Goal: Information Seeking & Learning: Understand process/instructions

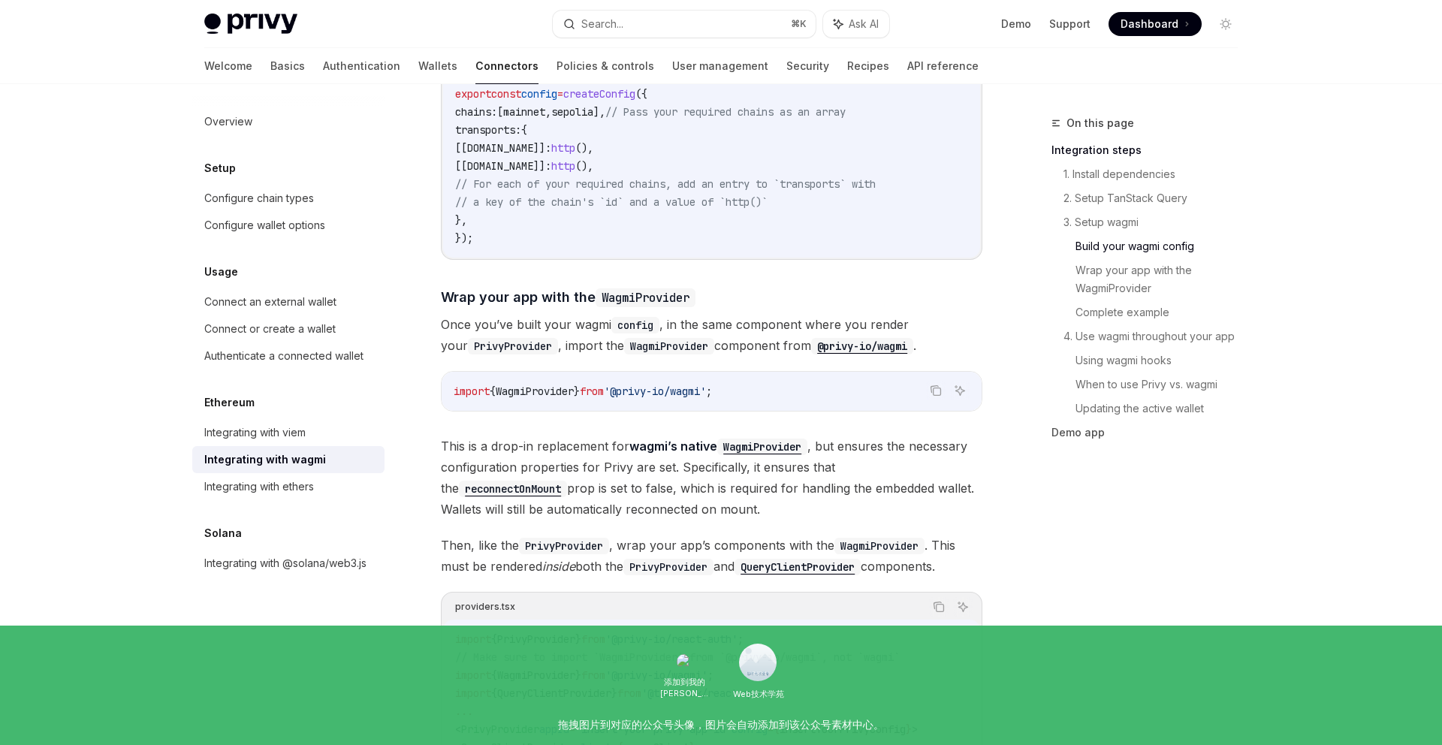
scroll to position [1859, 0]
click at [312, 562] on div "Integrating with @solana/web3.js" at bounding box center [285, 563] width 162 height 18
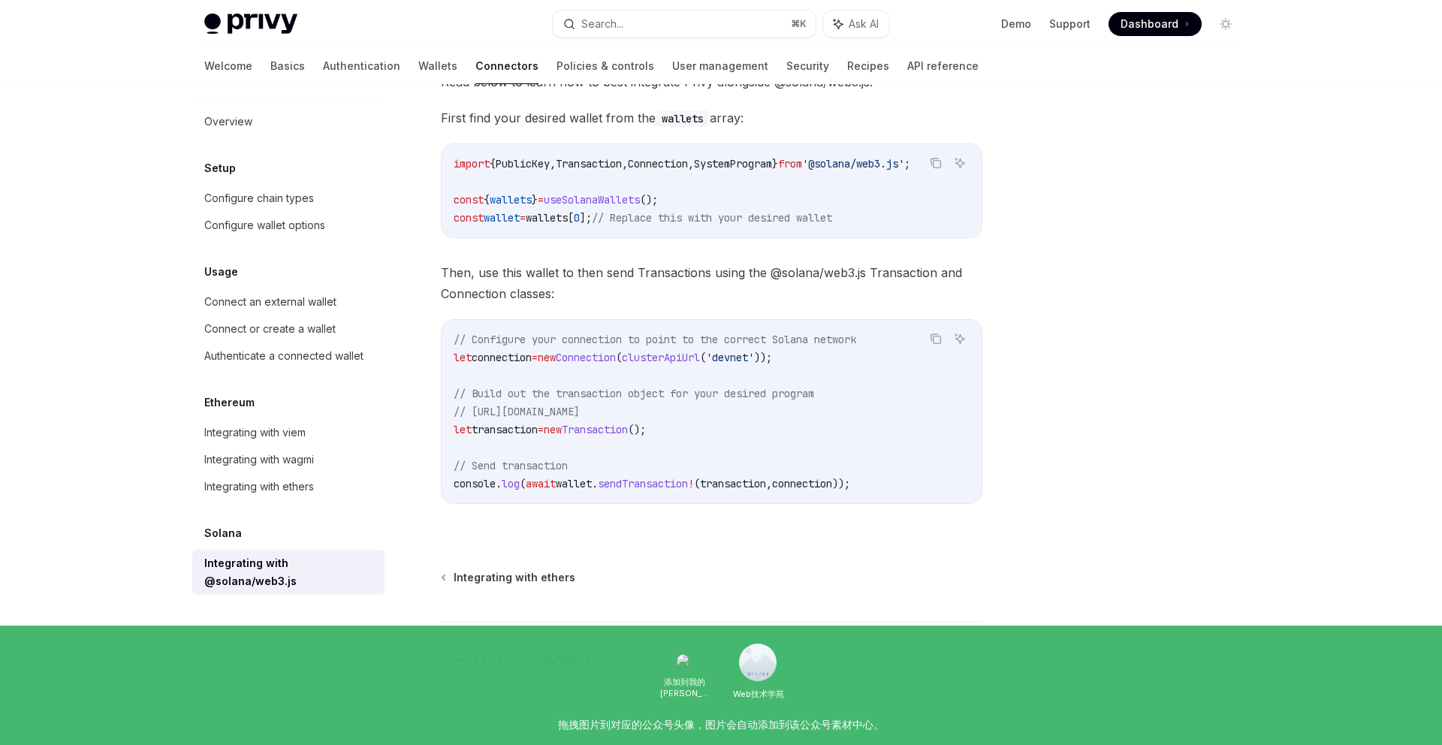
scroll to position [231, 0]
click at [298, 466] on div "Integrating with wagmi" at bounding box center [259, 460] width 110 height 18
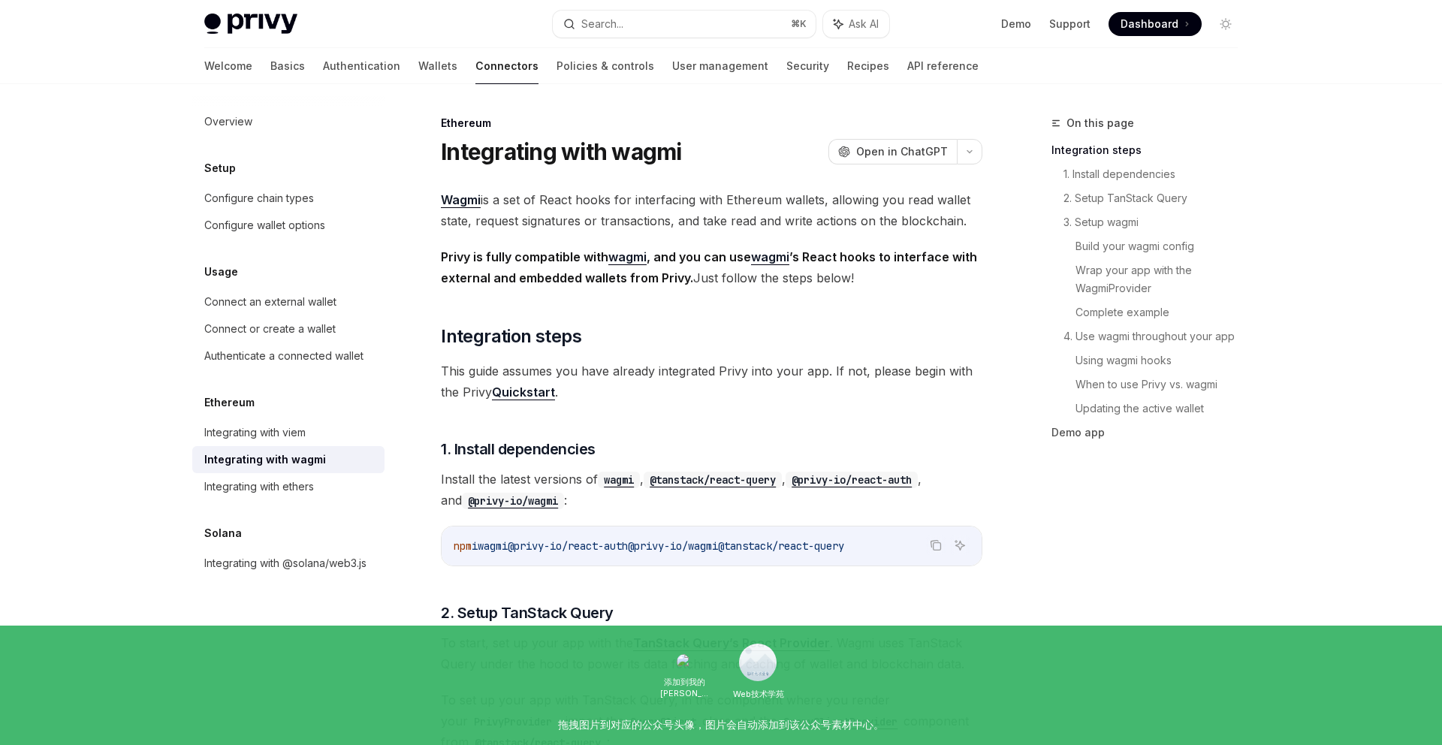
click at [302, 462] on div "Integrating with wagmi" at bounding box center [265, 460] width 122 height 18
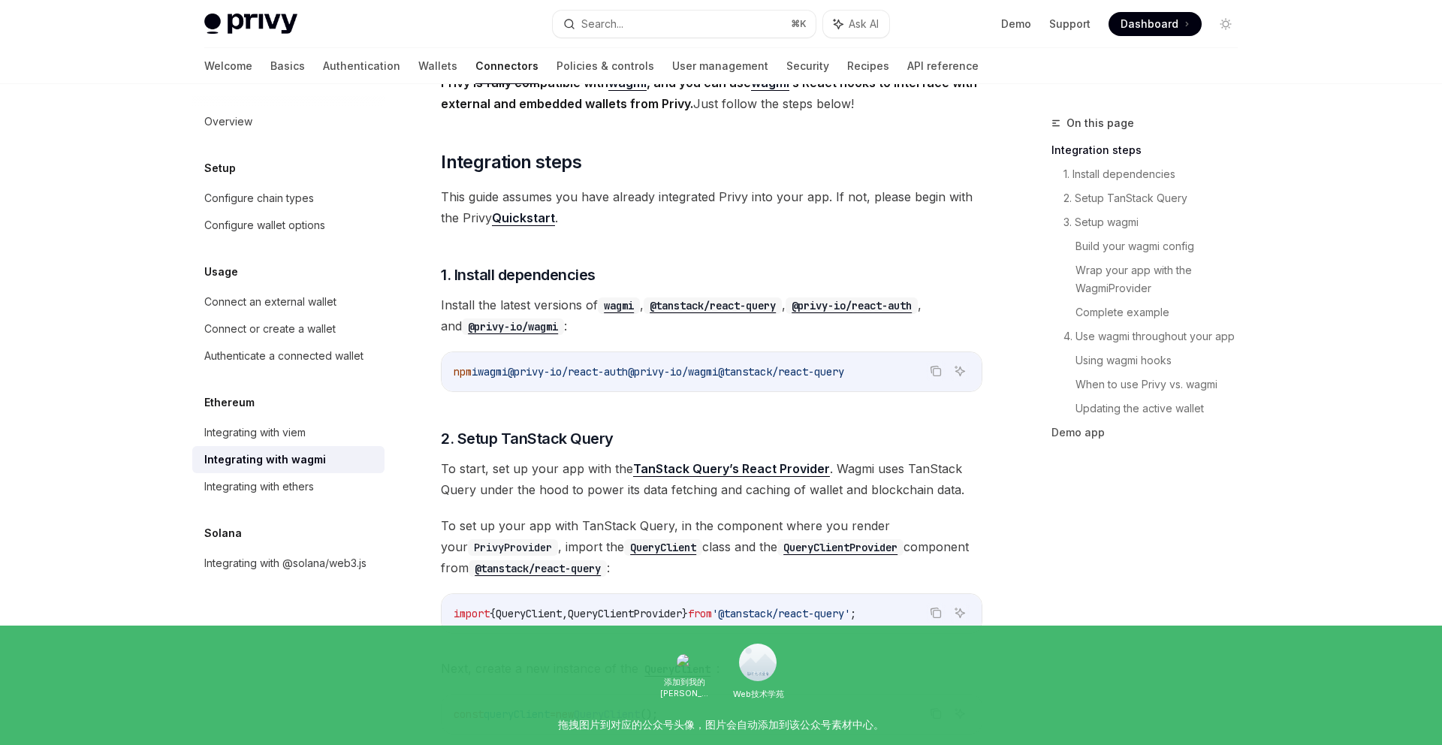
scroll to position [185, 0]
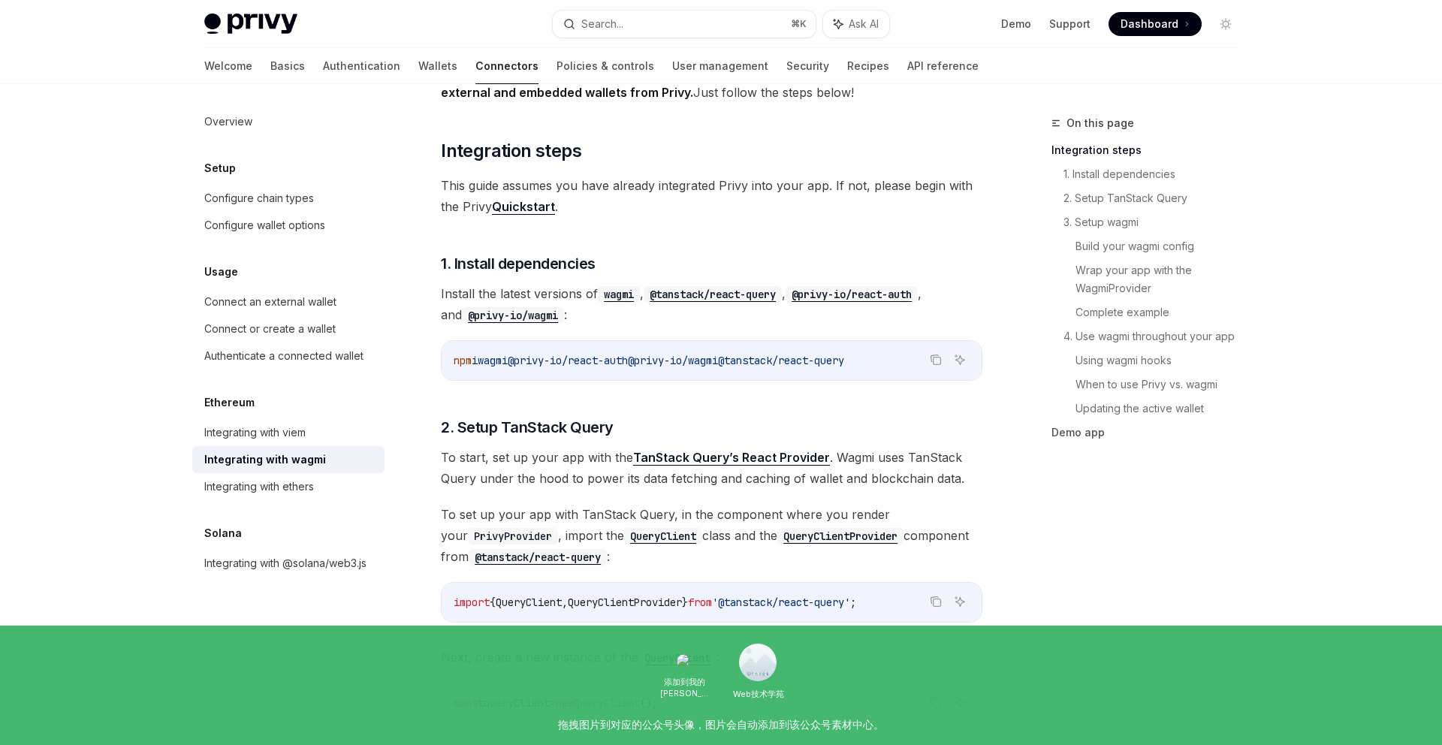
drag, startPoint x: 756, startPoint y: 363, endPoint x: 661, endPoint y: 360, distance: 95.4
click at [661, 360] on span "npm i wagmi @privy-io/react-auth @privy-io/wagmi @tanstack/react-query" at bounding box center [649, 361] width 390 height 14
click at [751, 376] on div "npm i wagmi @privy-io/react-auth @privy-io/wagmi @tanstack/react-query" at bounding box center [712, 360] width 540 height 39
drag, startPoint x: 755, startPoint y: 363, endPoint x: 660, endPoint y: 363, distance: 94.6
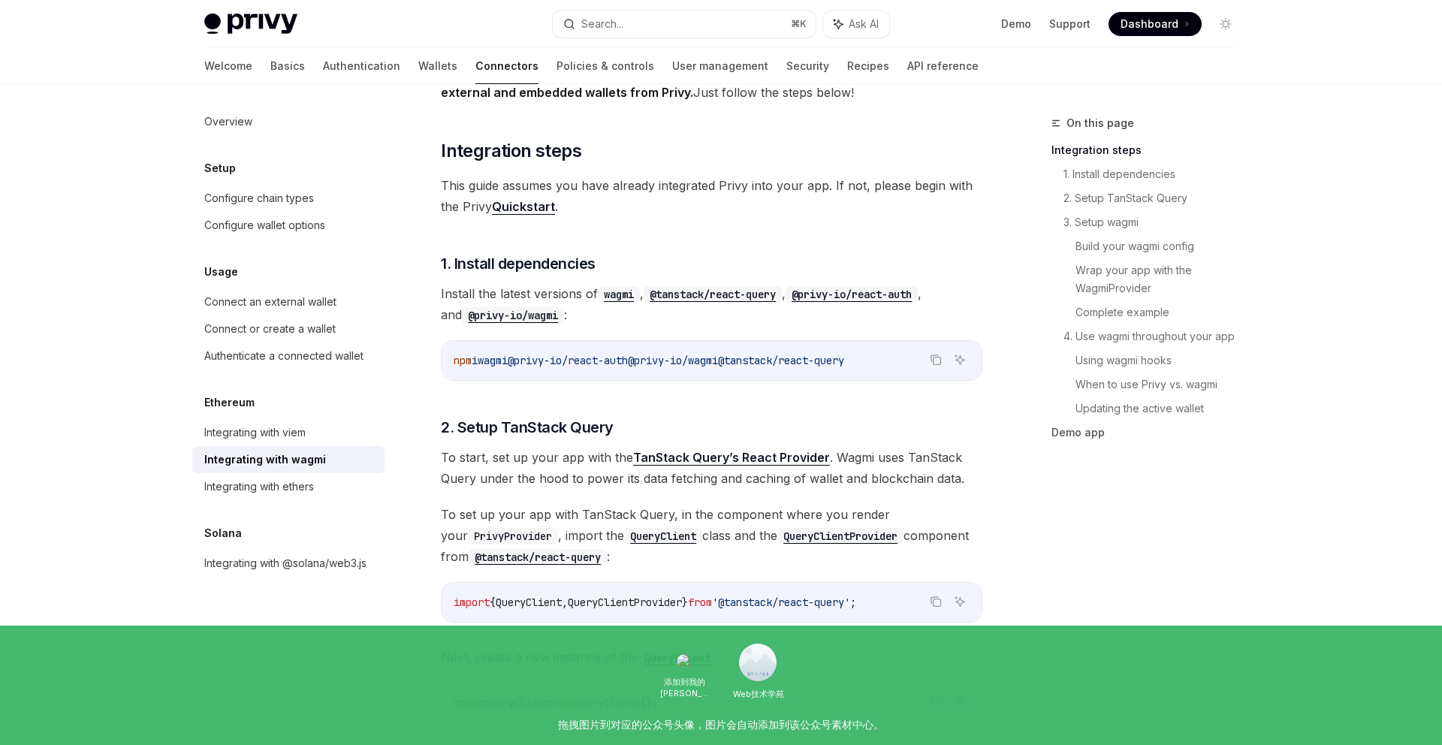
click at [660, 363] on span "@privy-io/wagmi" at bounding box center [673, 361] width 90 height 14
copy span "@privy-io/wagmi"
drag, startPoint x: 898, startPoint y: 361, endPoint x: 764, endPoint y: 359, distance: 133.7
click at [764, 359] on code "npm i wagmi @privy-io/react-auth @privy-io/wagmi @tanstack/react-query" at bounding box center [712, 360] width 516 height 18
copy span "@tanstack/react-query"
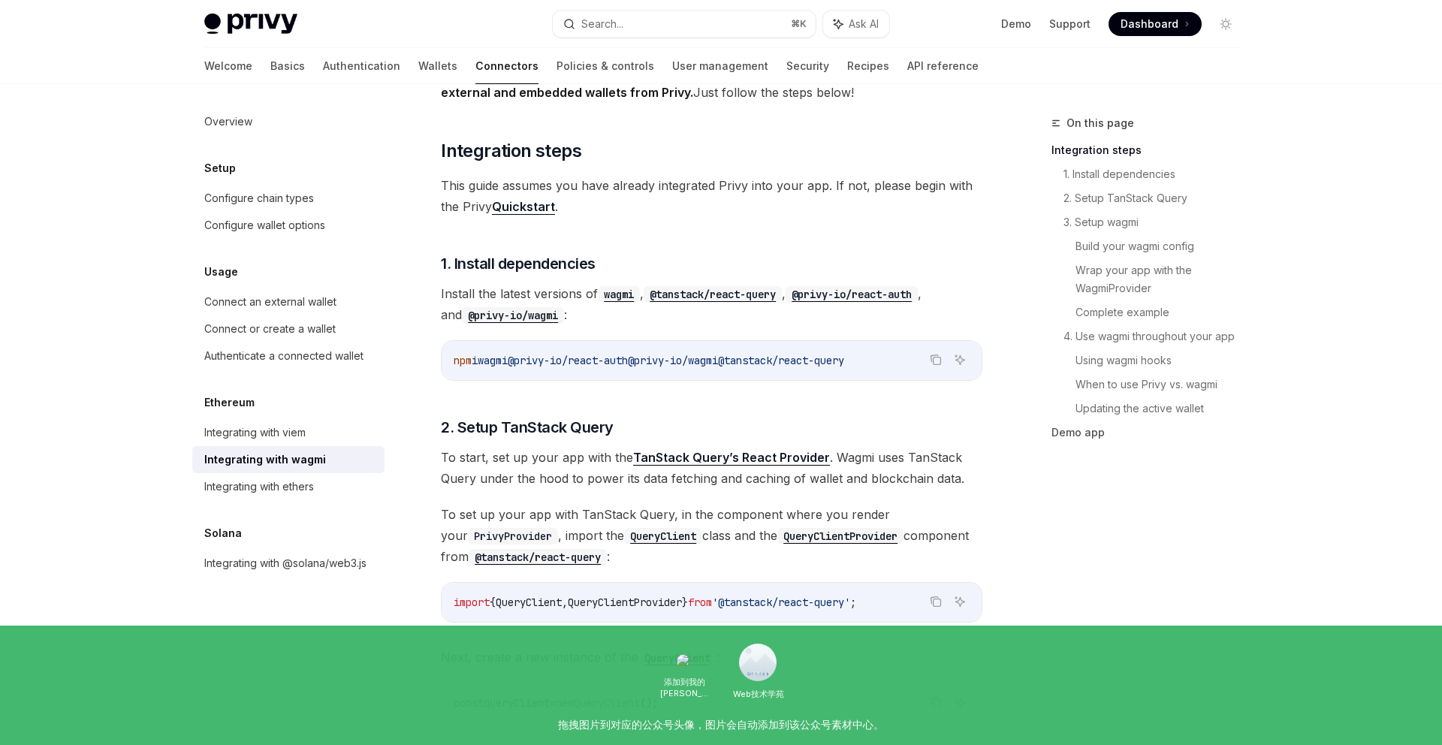
click at [718, 363] on span "@privy-io/wagmi" at bounding box center [673, 361] width 90 height 14
drag, startPoint x: 757, startPoint y: 363, endPoint x: 659, endPoint y: 363, distance: 98.4
click at [659, 363] on span "npm i wagmi @privy-io/react-auth @privy-io/wagmi @tanstack/react-query" at bounding box center [649, 361] width 390 height 14
copy span "@privy-io/wagmi"
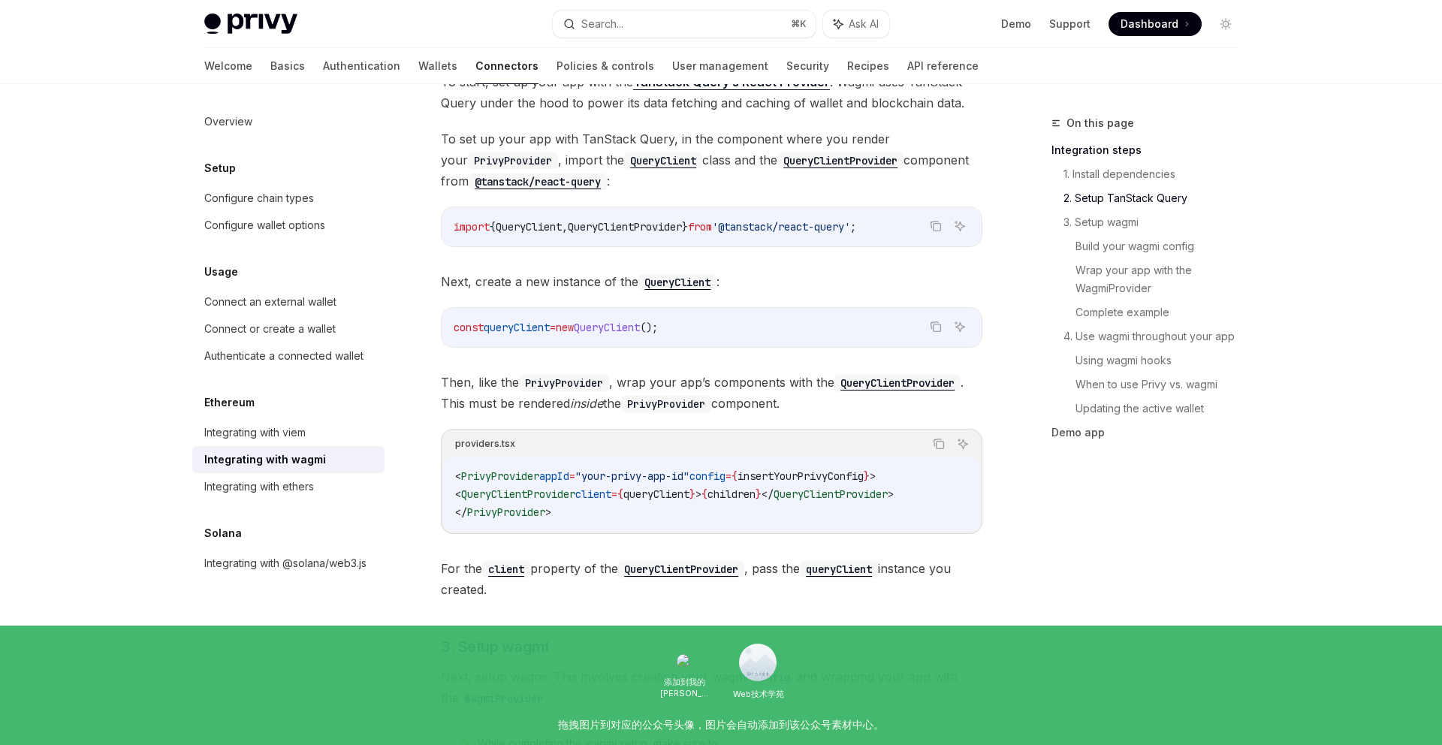
scroll to position [568, 0]
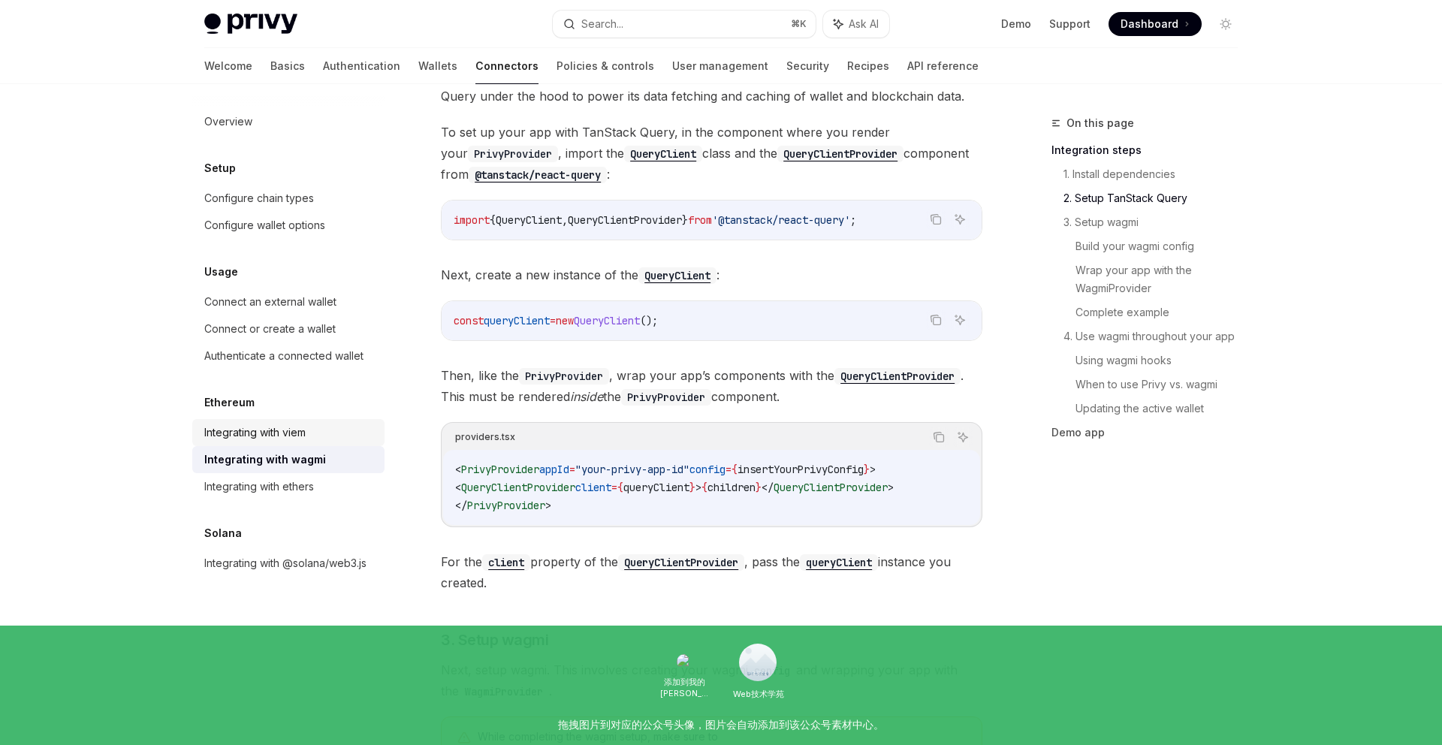
click at [279, 430] on div "Integrating with viem" at bounding box center [254, 433] width 101 height 18
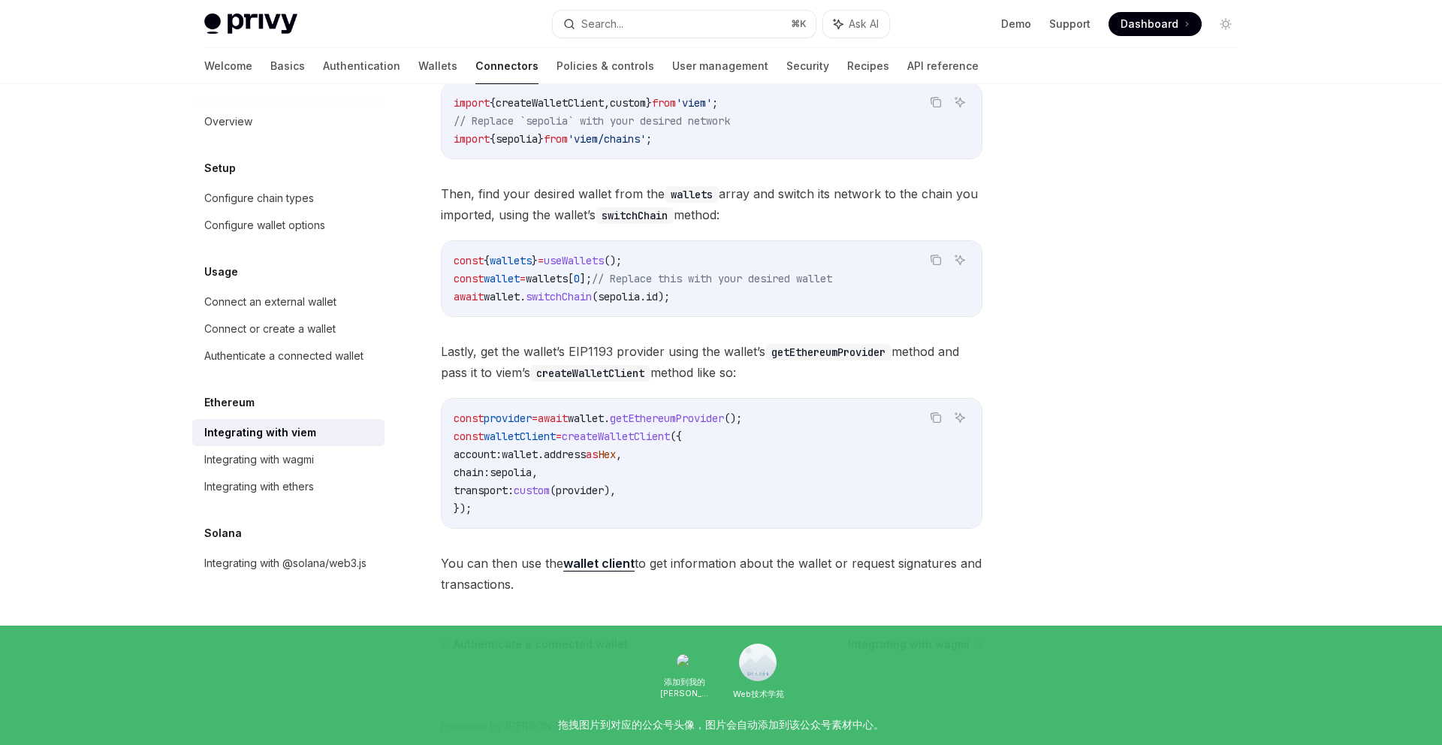
scroll to position [243, 0]
click at [309, 467] on div "Integrating with wagmi" at bounding box center [259, 460] width 110 height 18
type textarea "*"
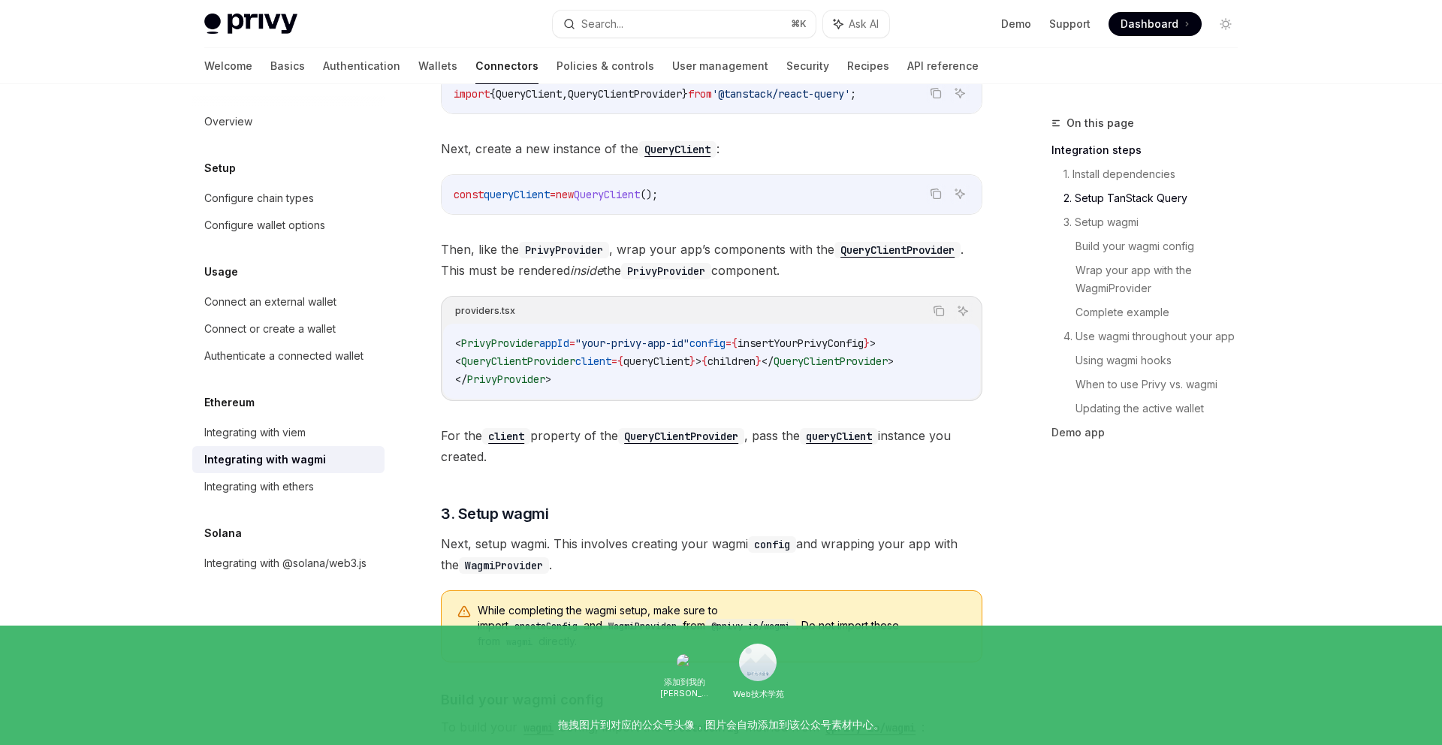
scroll to position [682, 0]
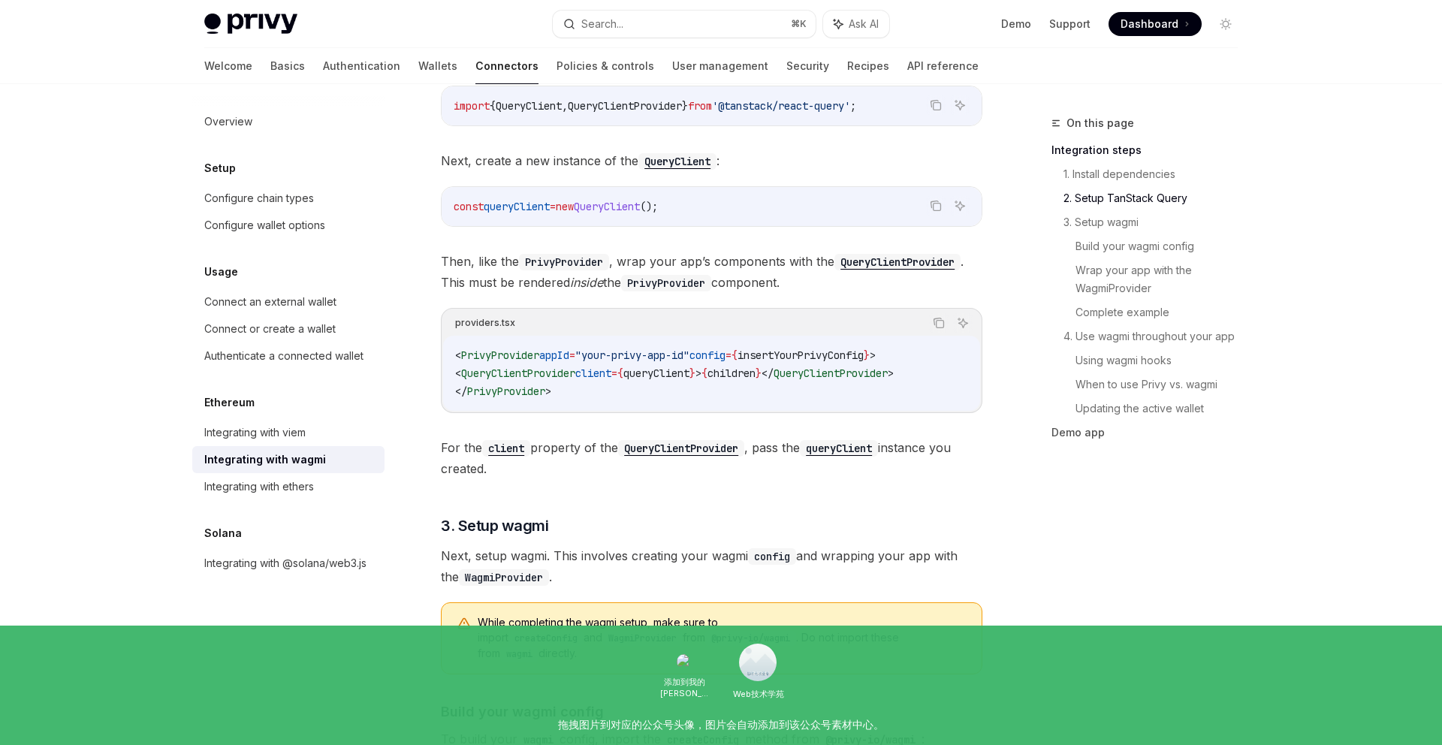
click at [508, 378] on span "QueryClientProvider" at bounding box center [518, 373] width 114 height 14
click at [698, 201] on code "const queryClient = new QueryClient ();" at bounding box center [712, 206] width 516 height 18
drag, startPoint x: 916, startPoint y: 110, endPoint x: 448, endPoint y: 109, distance: 467.8
click at [448, 109] on div "import { QueryClient , QueryClientProvider } from '@tanstack/react-query' ;" at bounding box center [712, 105] width 540 height 39
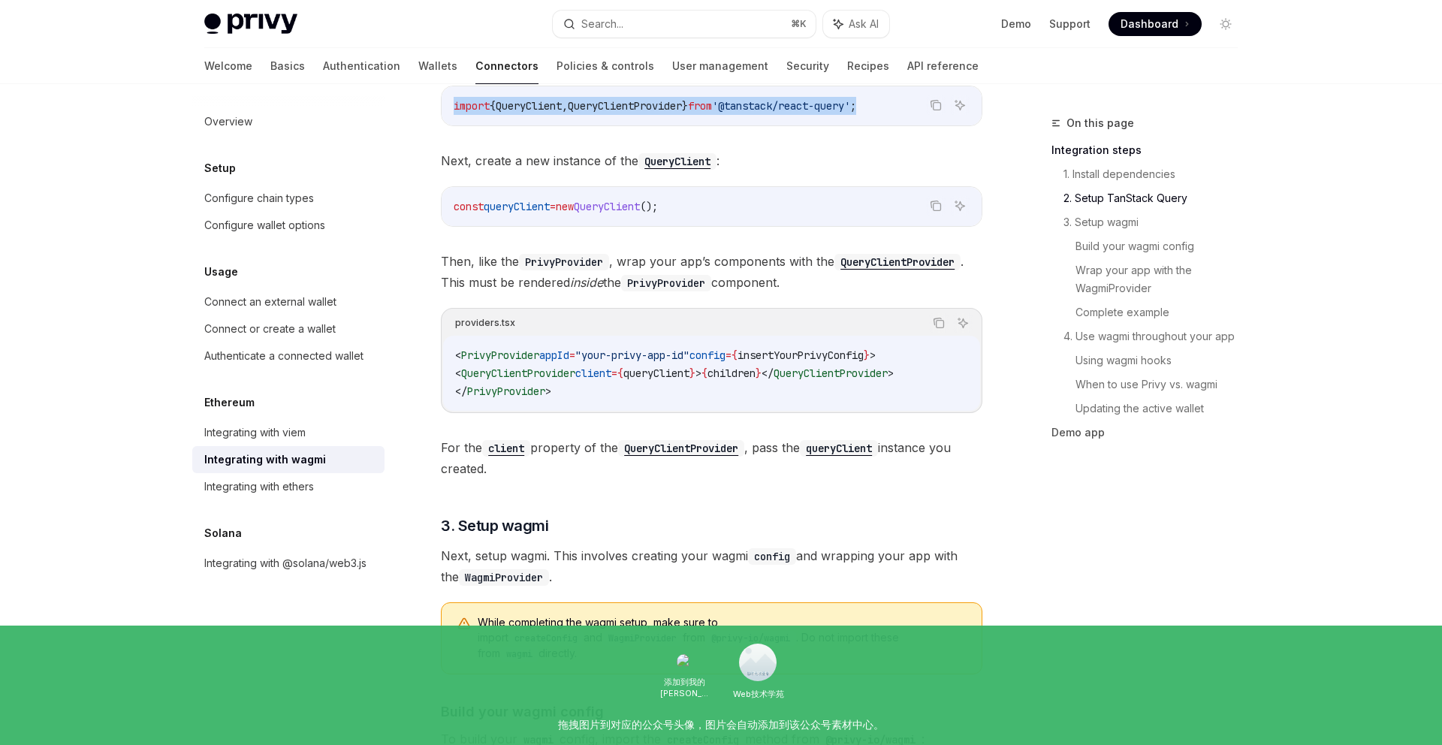
copy span "import { QueryClient , QueryClientProvider } from '@tanstack/react-query' ;"
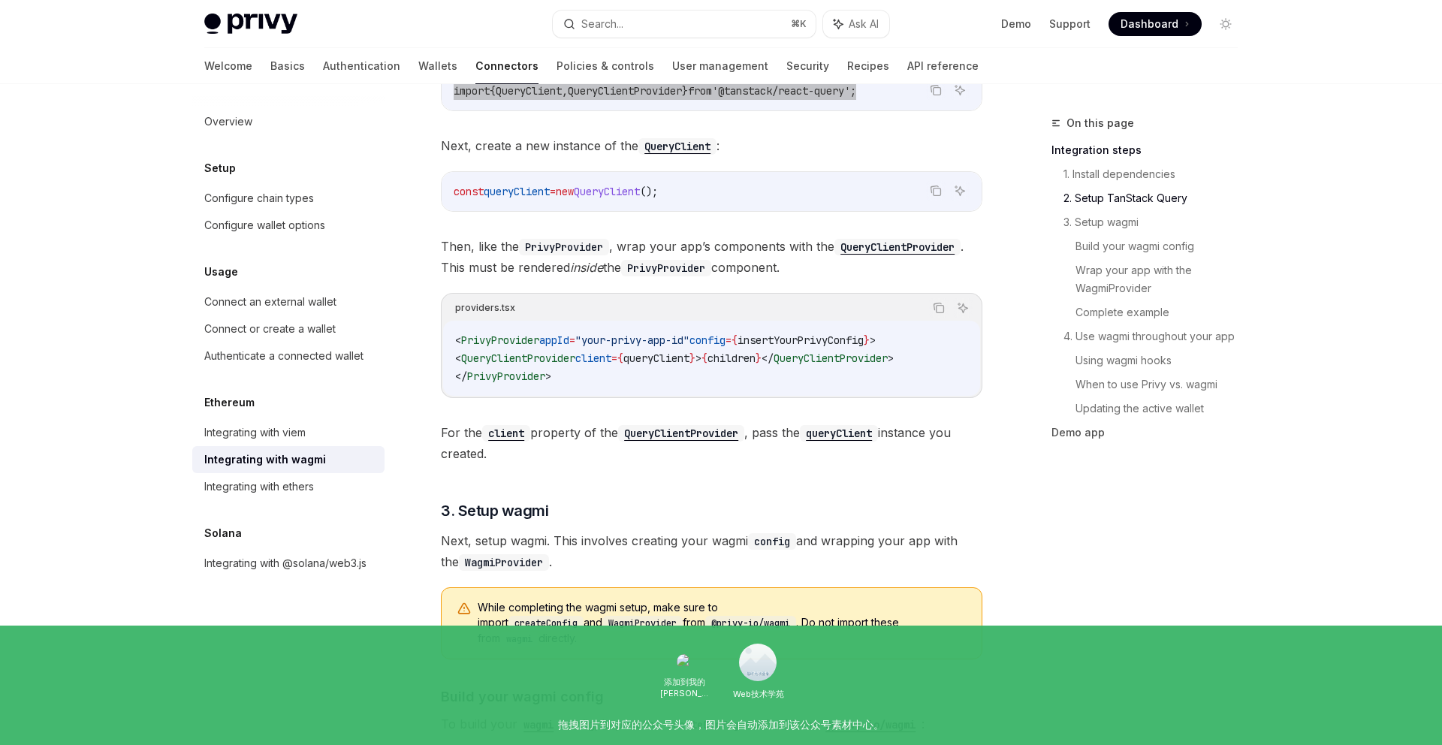
scroll to position [716, 0]
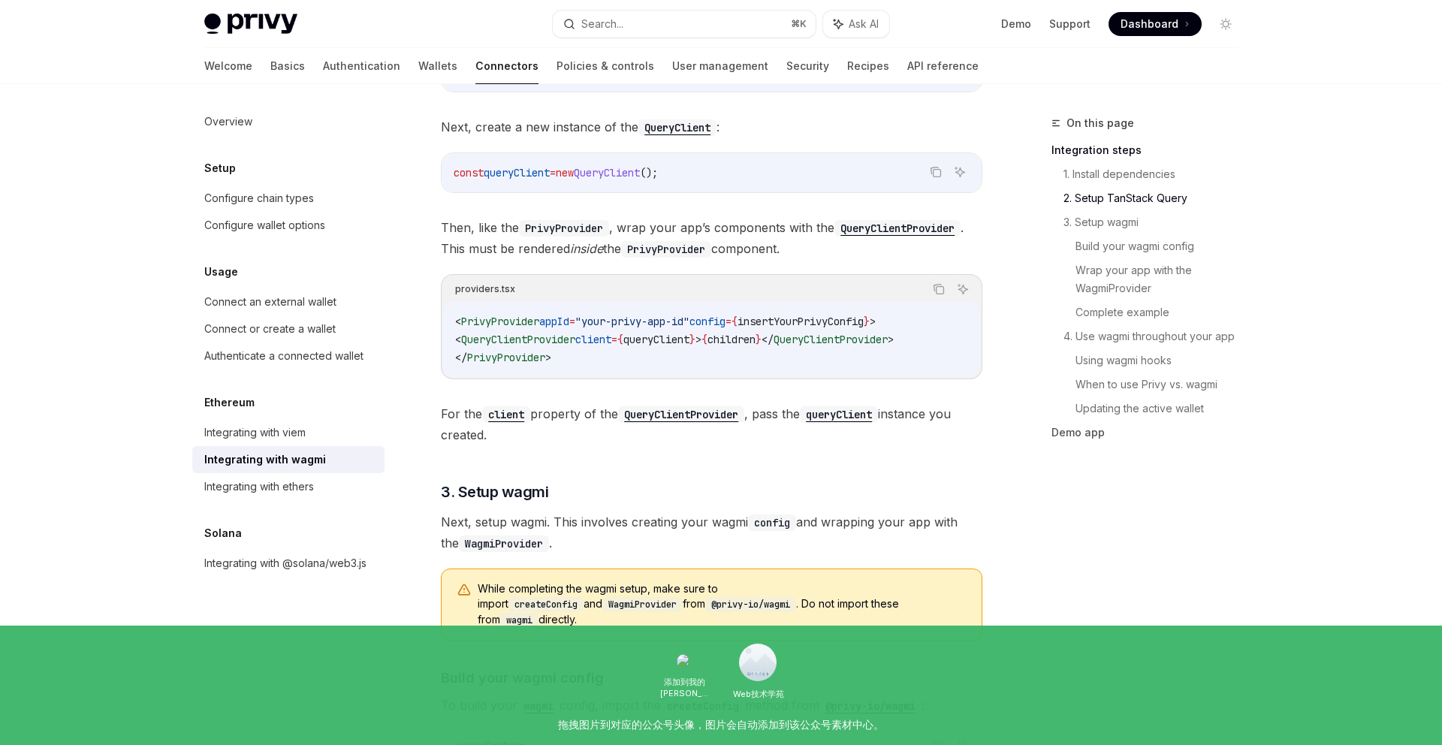
click at [510, 338] on span "QueryClientProvider" at bounding box center [518, 340] width 114 height 14
copy span "QueryClientProvider"
click at [729, 170] on code "const queryClient = new QueryClient ();" at bounding box center [712, 173] width 516 height 18
drag, startPoint x: 740, startPoint y: 171, endPoint x: 421, endPoint y: 170, distance: 319.9
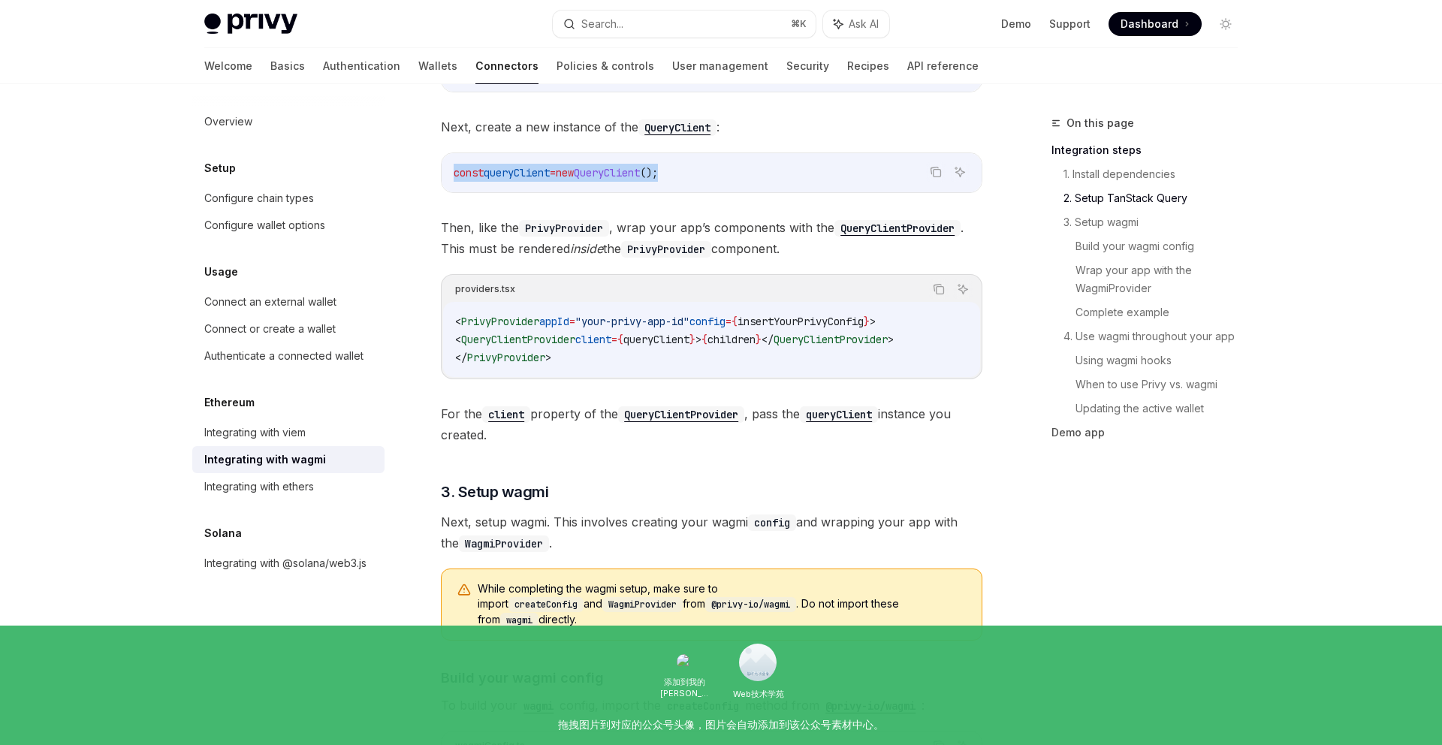
copy span "const queryClient = new QueryClient ();"
click at [894, 339] on span ">" at bounding box center [891, 340] width 6 height 14
drag, startPoint x: 946, startPoint y: 339, endPoint x: 466, endPoint y: 336, distance: 479.9
click at [466, 336] on code "< PrivyProvider appId = "your-privy-app-id" config = { insertYourPrivyConfig } …" at bounding box center [711, 339] width 513 height 54
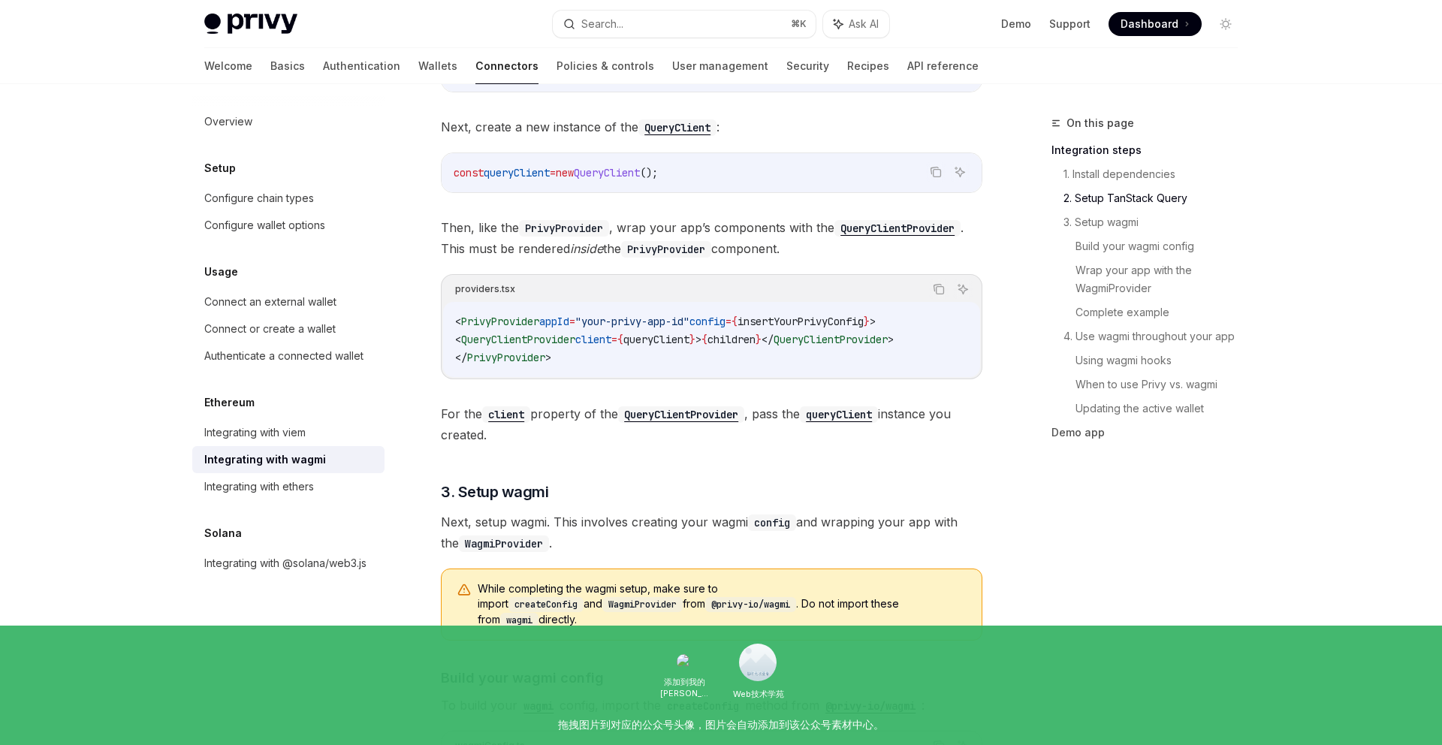
click at [652, 335] on span "queryClient" at bounding box center [656, 340] width 66 height 14
drag, startPoint x: 465, startPoint y: 339, endPoint x: 732, endPoint y: 339, distance: 267.3
click at [732, 339] on span "< QueryClientProvider client = { queryClient } > { children } </ QueryClientPro…" at bounding box center [674, 340] width 439 height 14
copy span "< QueryClientProvider client = { queryClient } >"
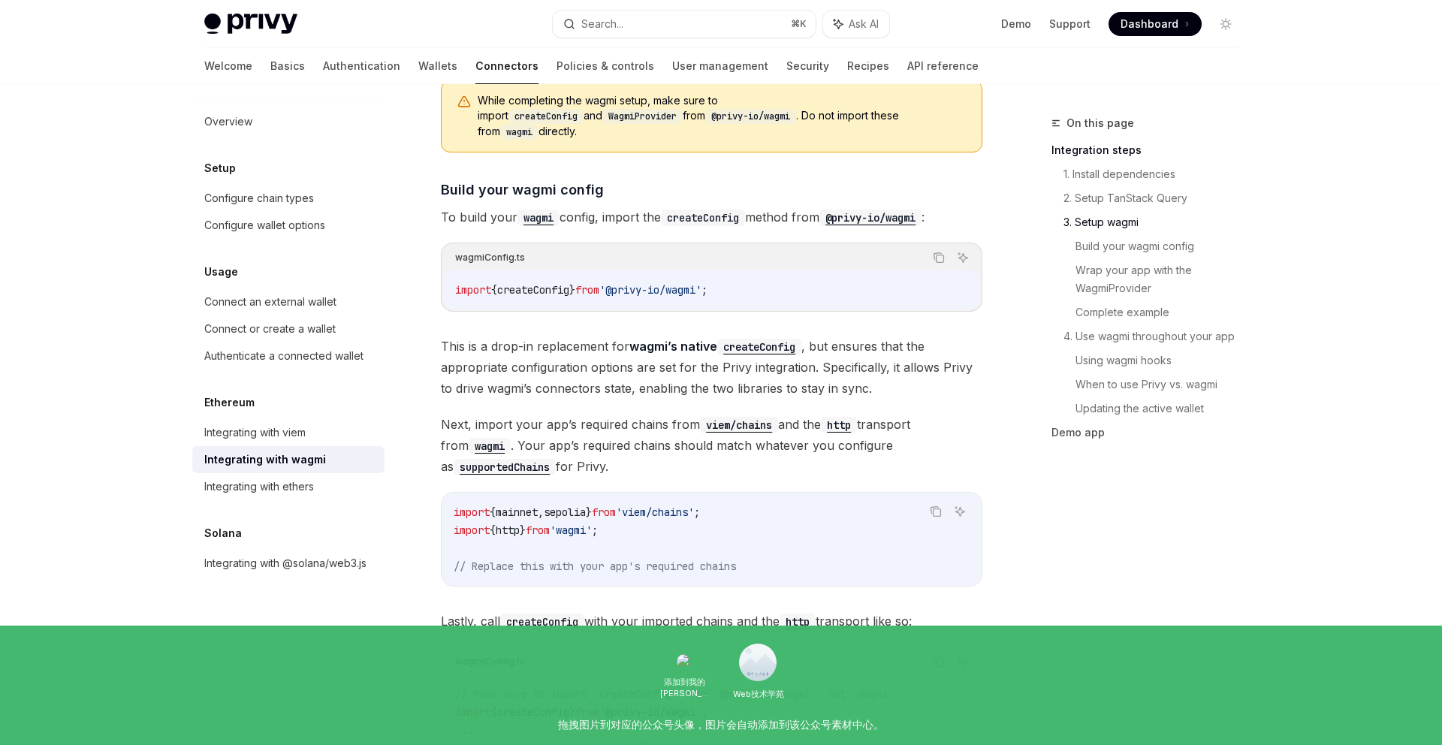
scroll to position [1202, 0]
drag, startPoint x: 773, startPoint y: 279, endPoint x: 440, endPoint y: 281, distance: 332.7
copy span "import { createConfig } from '@privy-io/wagmi' ;"
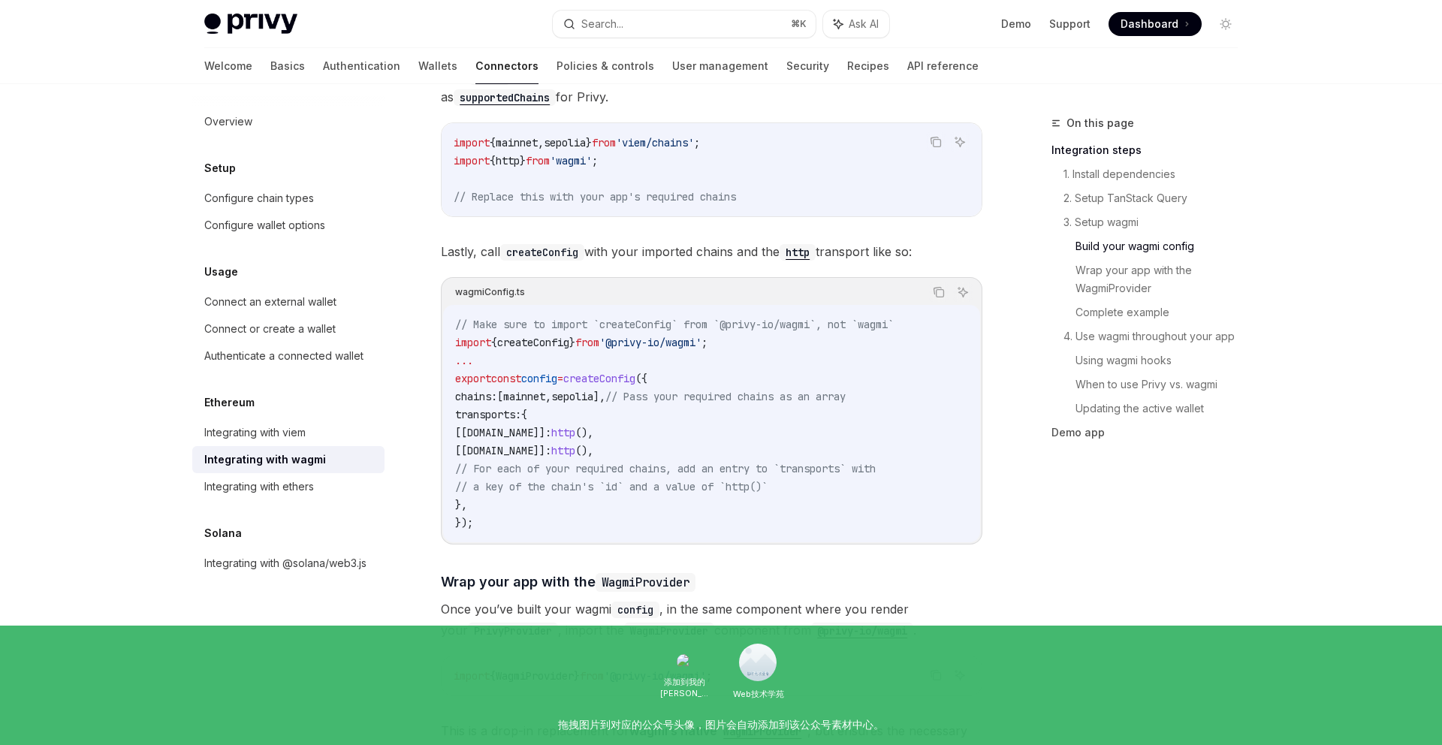
scroll to position [1571, 0]
click at [485, 508] on code "// Make sure to import `createConfig` from `@privy-io/wagmi`, not `wagmi` impor…" at bounding box center [711, 426] width 513 height 216
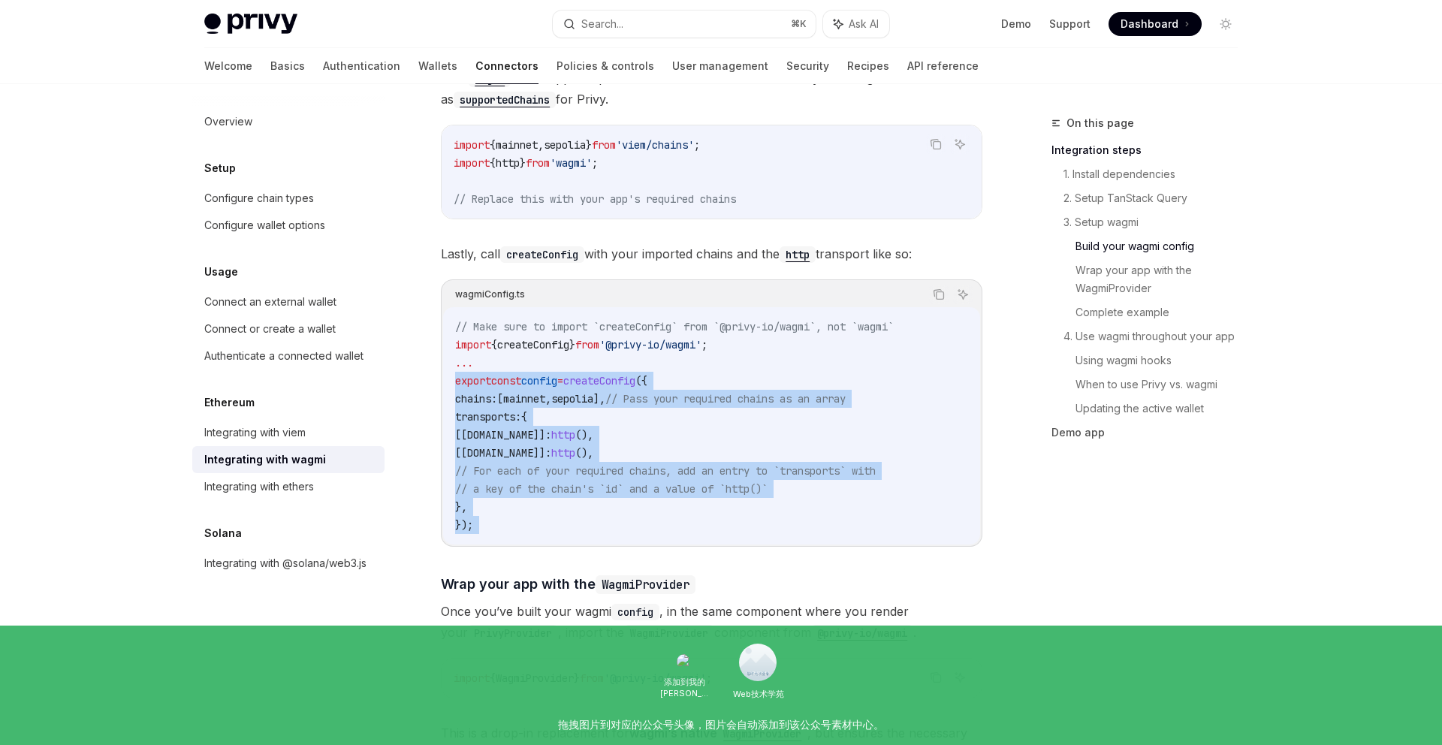
drag, startPoint x: 485, startPoint y: 508, endPoint x: 448, endPoint y: 366, distance: 146.1
click at [448, 366] on div "// Make sure to import `createConfig` from `@privy-io/wagmi`, not `wagmi` impor…" at bounding box center [711, 425] width 537 height 237
copy div "export const config = createConfig ({ chains: [ mainnet , sepolia ], // Pass yo…"
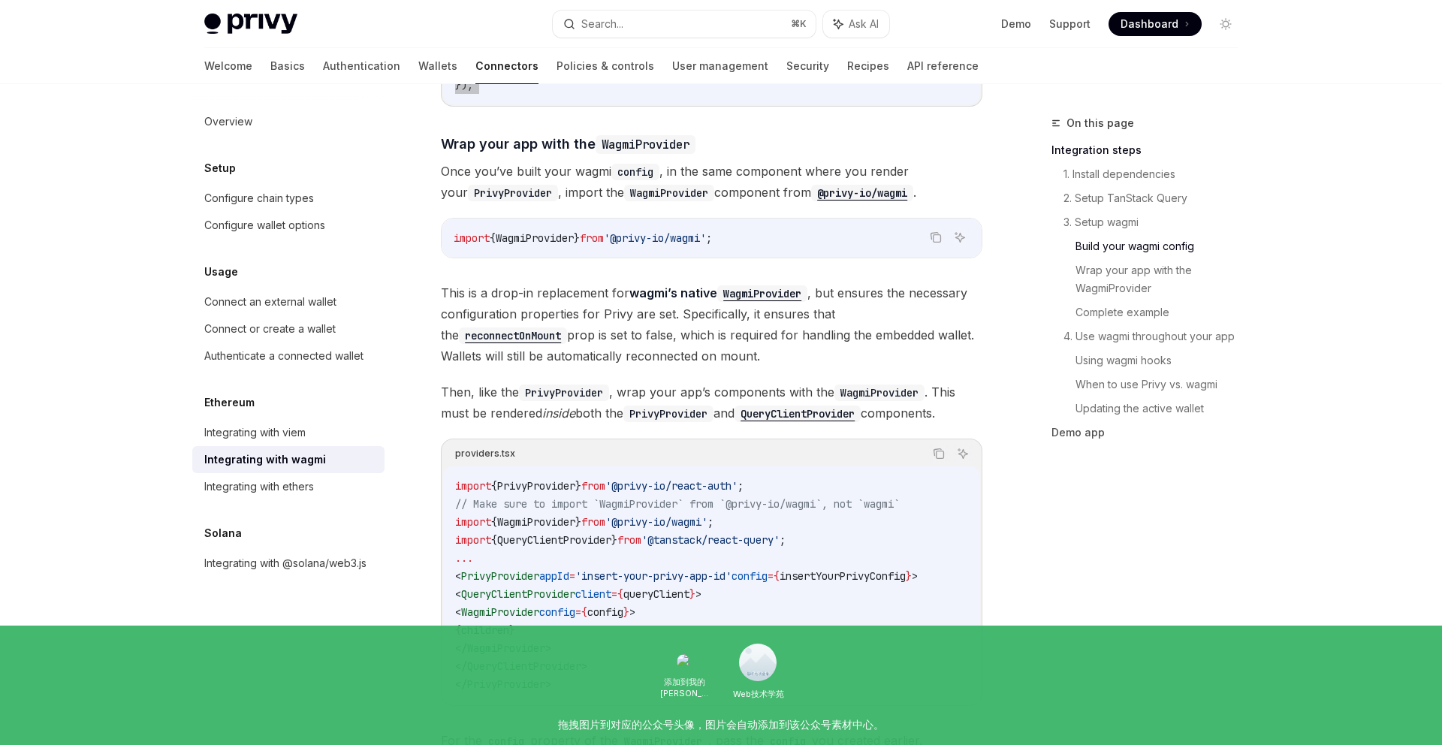
scroll to position [2014, 0]
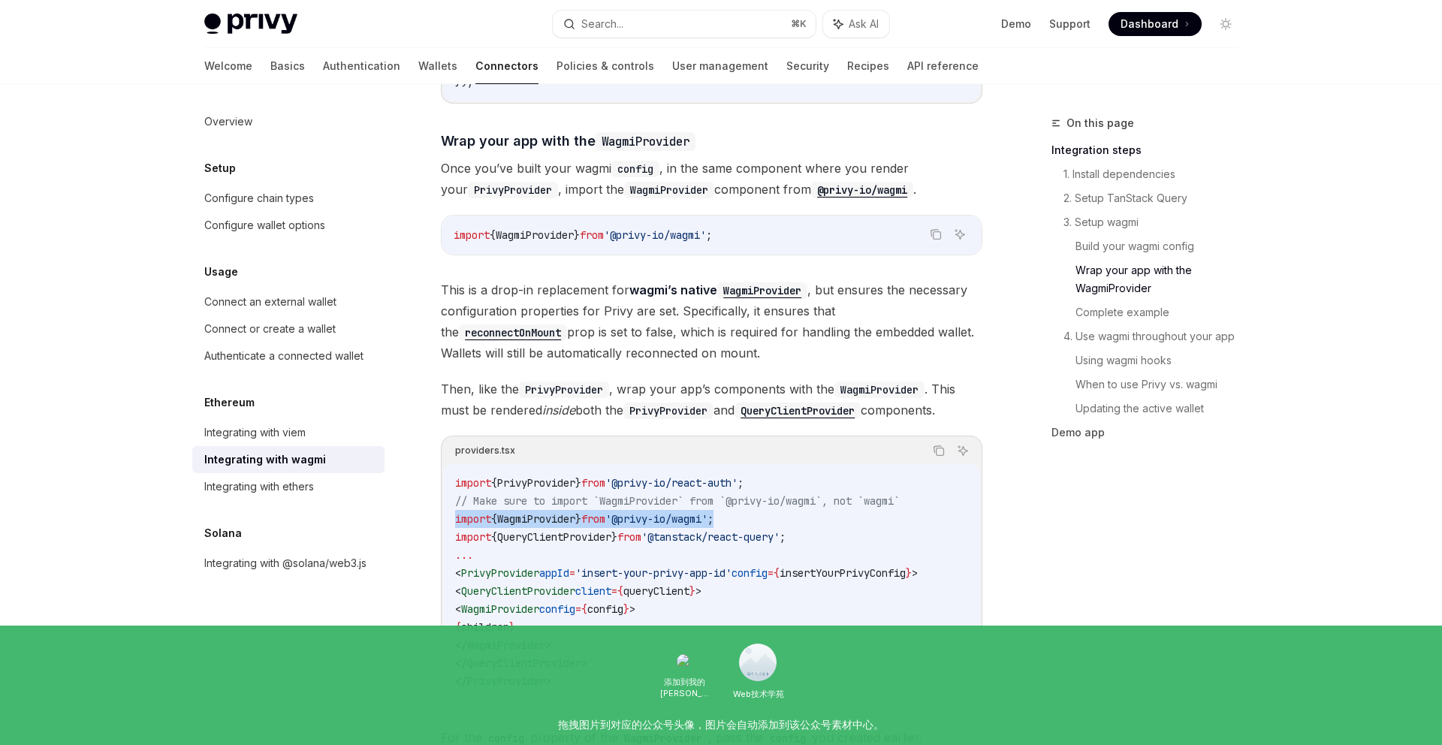
click at [433, 499] on div "Ethereum Integrating with wagmi OpenAI Open in ChatGPT OpenAI Open in ChatGPT W…" at bounding box center [570, 532] width 829 height 4865
copy span "import { WagmiProvider } from '@privy-io/wagmi' ;"
